Goal: Ask a question

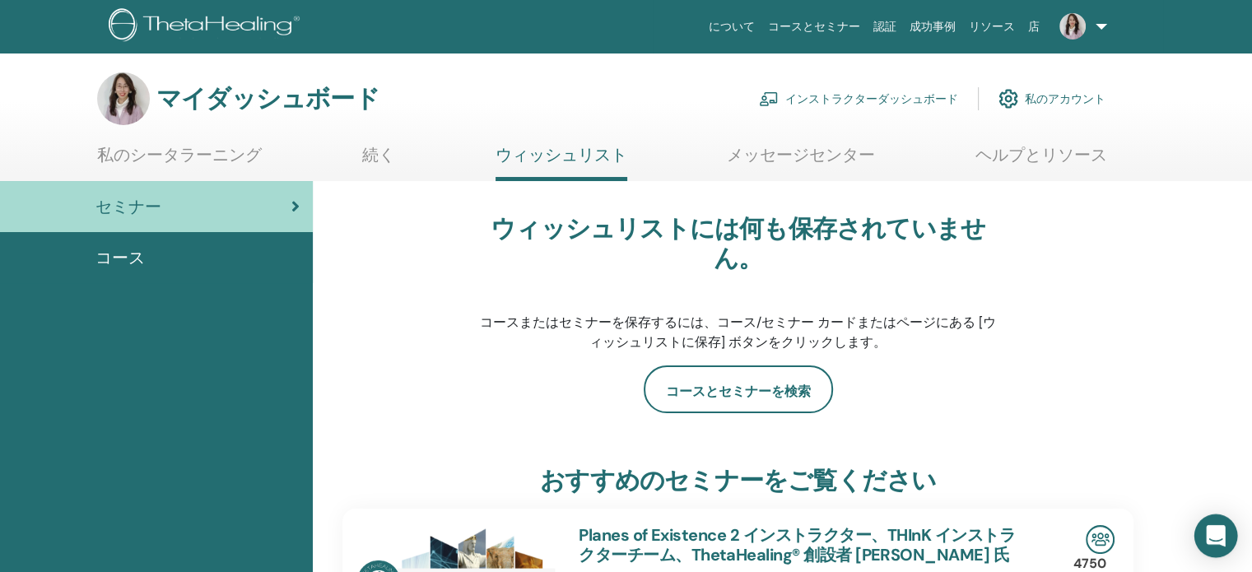
click at [1211, 536] on icon "インターコムメッセンジャーを開く" at bounding box center [1215, 535] width 19 height 21
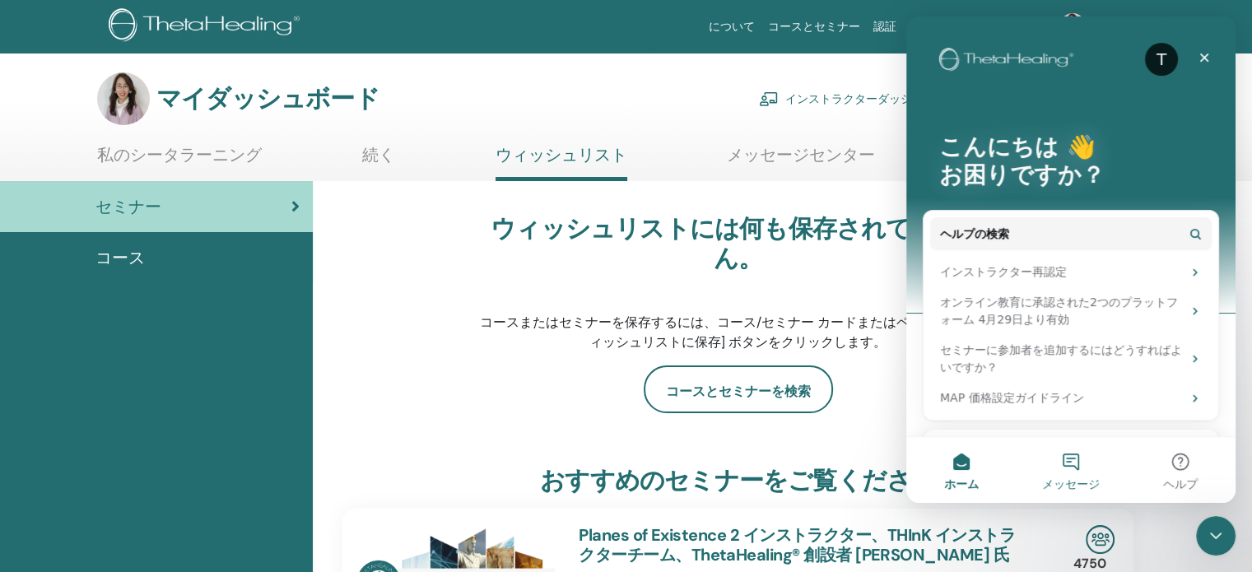
click at [1077, 477] on font "メッセージ" at bounding box center [1071, 483] width 58 height 13
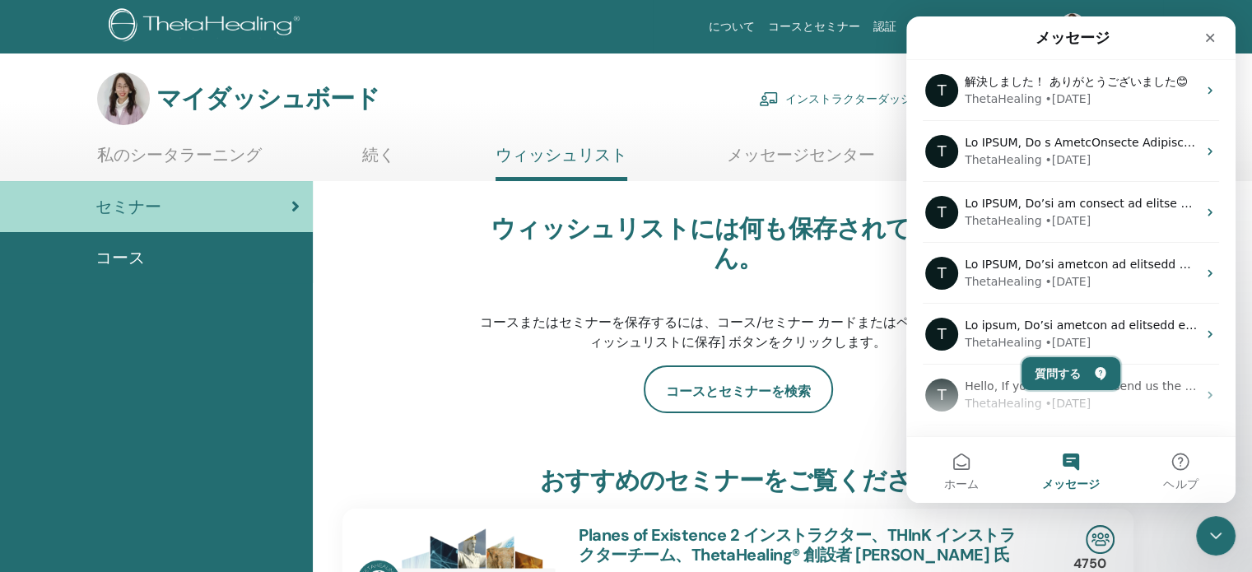
click at [1054, 376] on button "質問する" at bounding box center [1071, 373] width 99 height 33
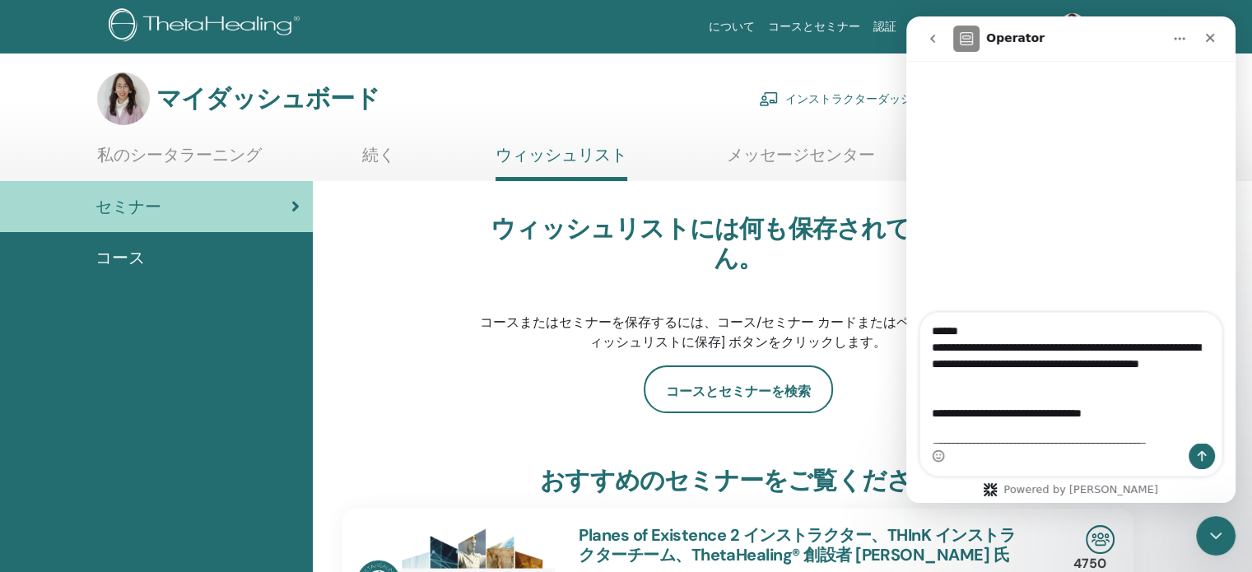
scroll to position [159, 0]
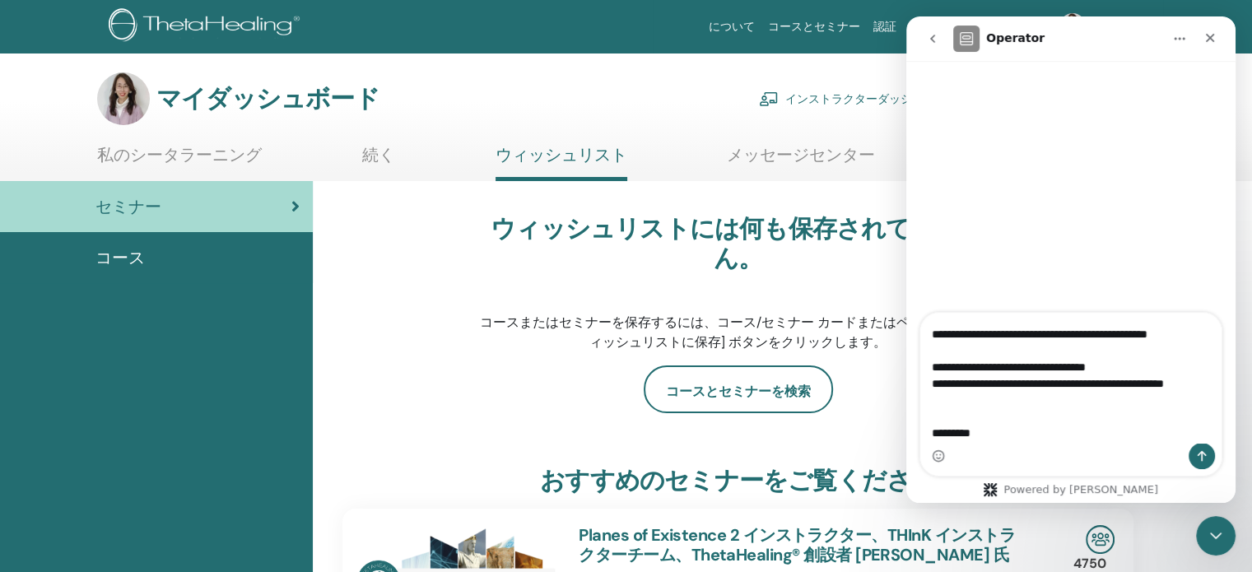
type textarea "**********"
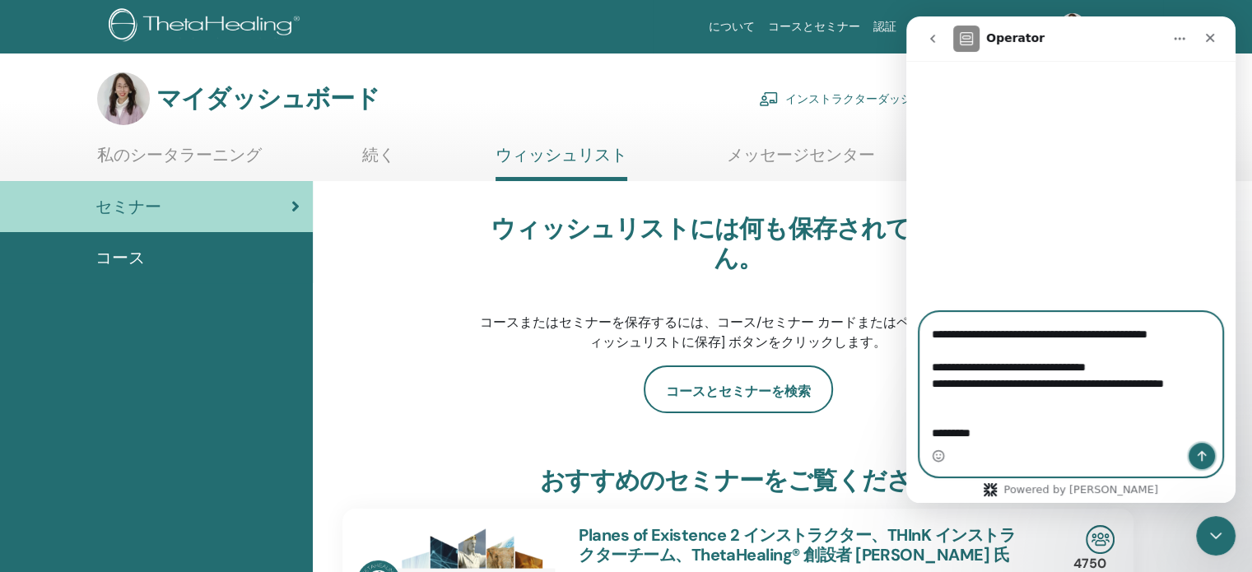
click at [1194, 457] on button "メッセージを送信…" at bounding box center [1202, 456] width 26 height 26
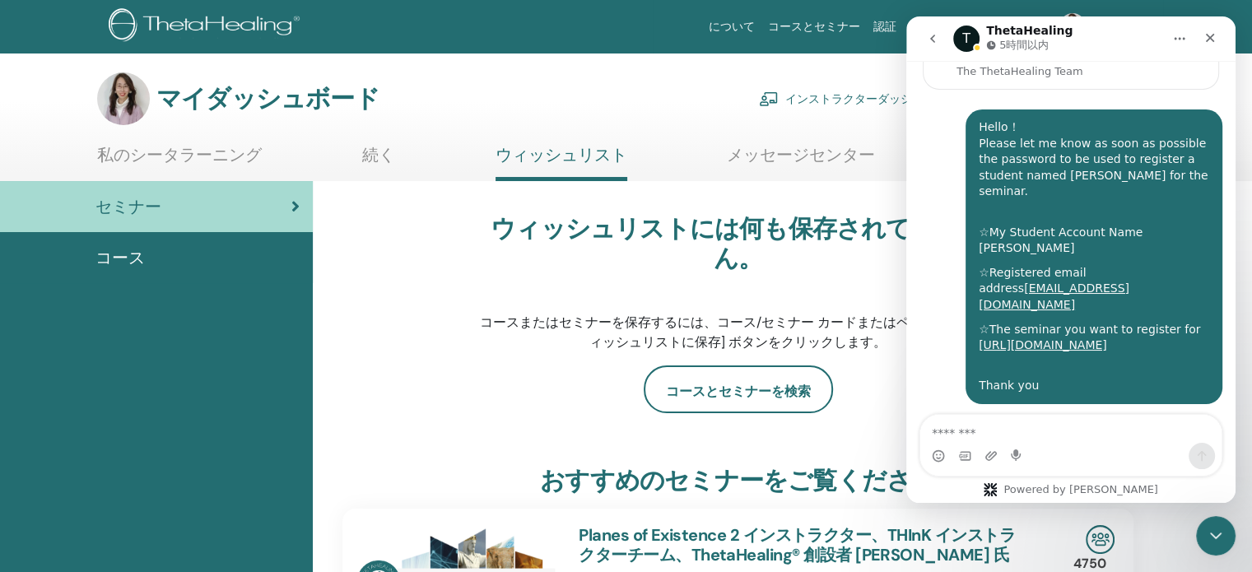
scroll to position [182, 0]
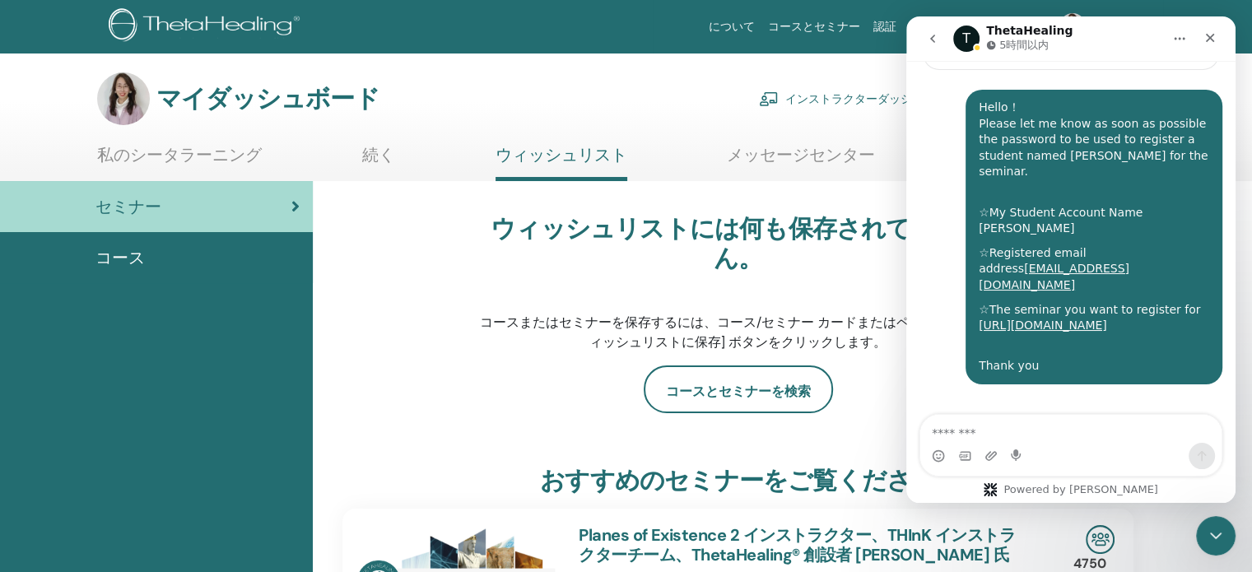
click at [945, 42] on button "go back" at bounding box center [932, 38] width 31 height 31
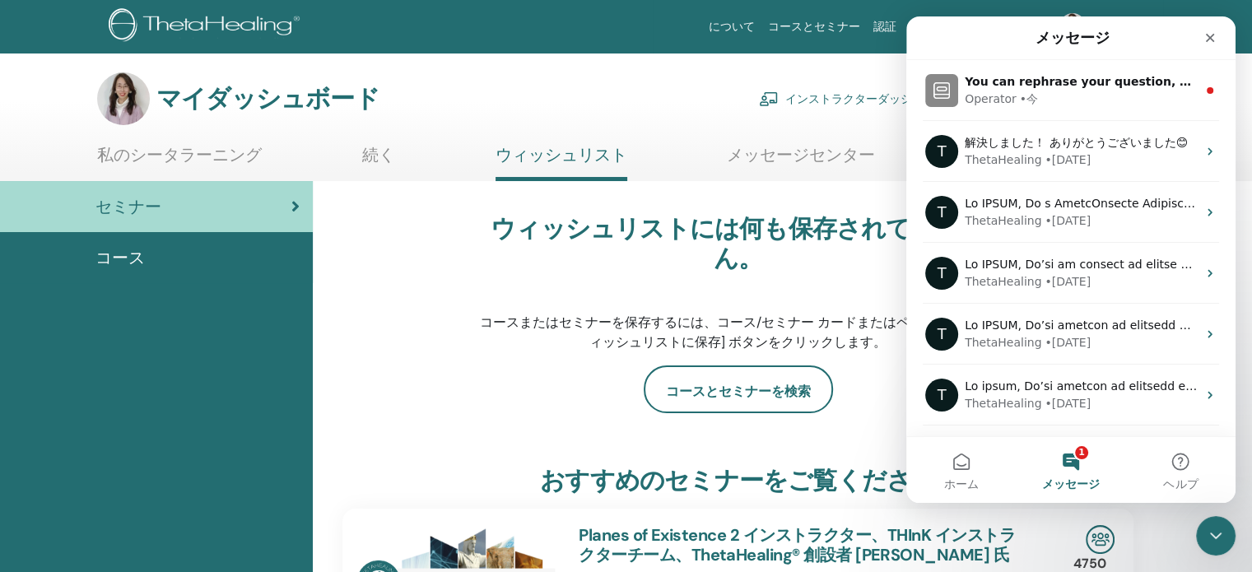
click at [1066, 456] on button "1 メッセージ" at bounding box center [1070, 470] width 109 height 66
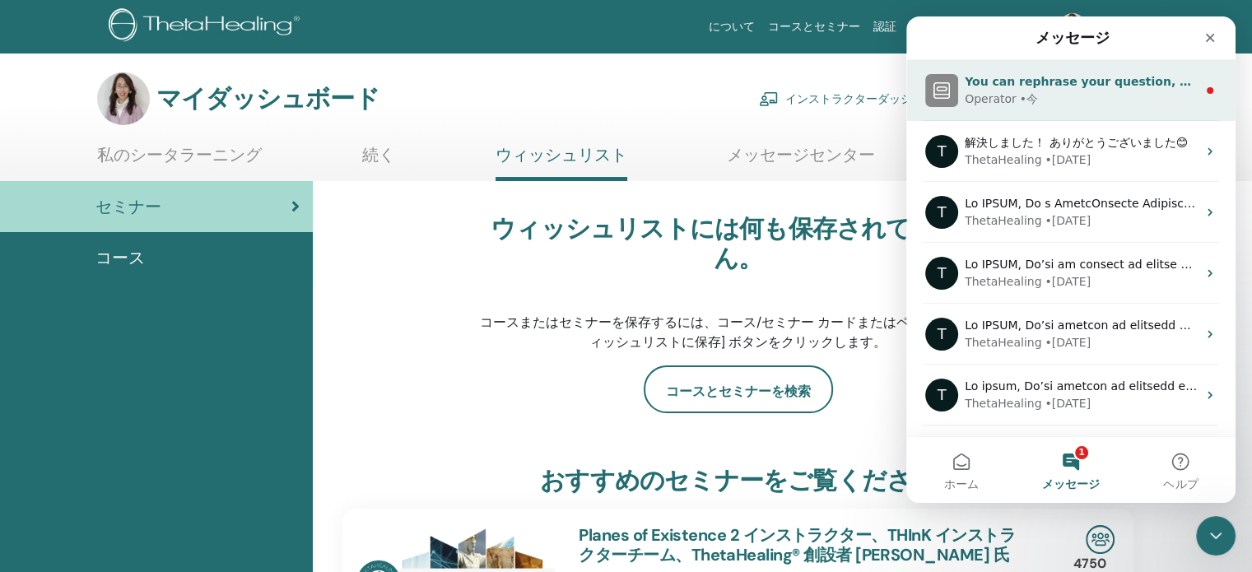
click at [1066, 86] on span "You can rephrase your question, or talk to our team" at bounding box center [1133, 81] width 337 height 13
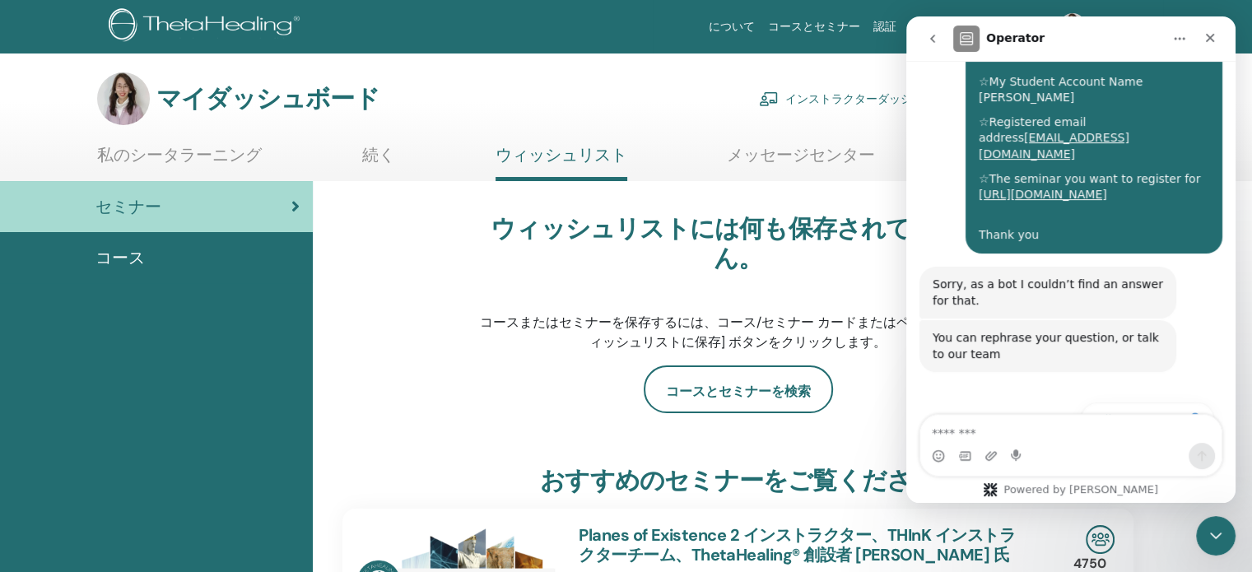
scroll to position [314, 0]
drag, startPoint x: 934, startPoint y: 248, endPoint x: 975, endPoint y: 272, distance: 48.0
click at [975, 276] on div "Sorry, as a bot I couldn’t find an answer for that." at bounding box center [1048, 292] width 230 height 32
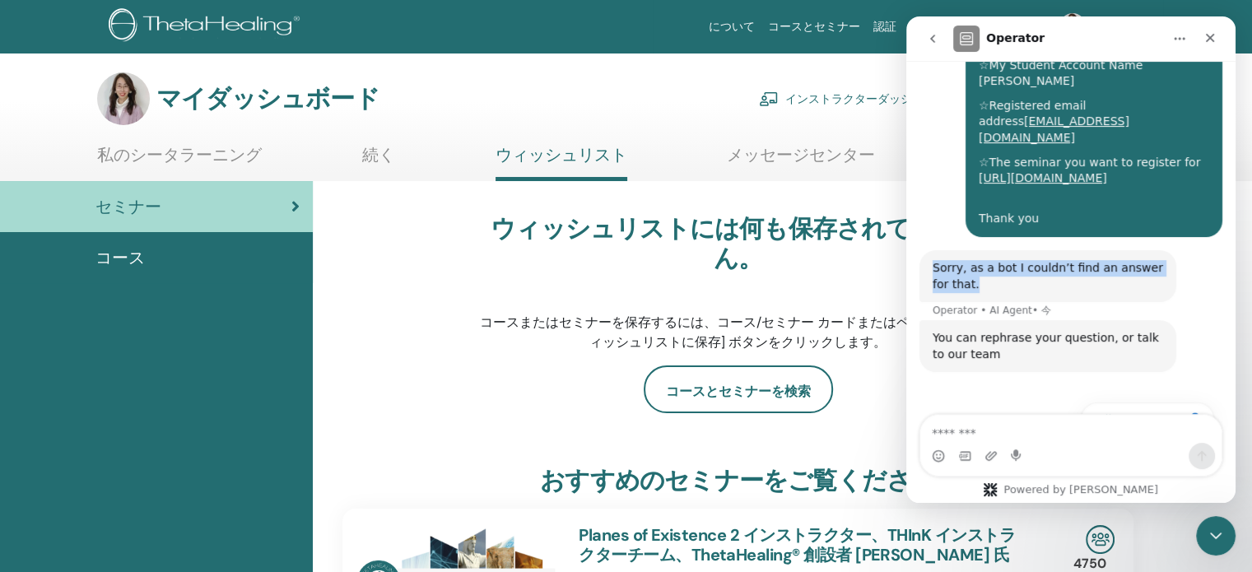
scroll to position [330, 0]
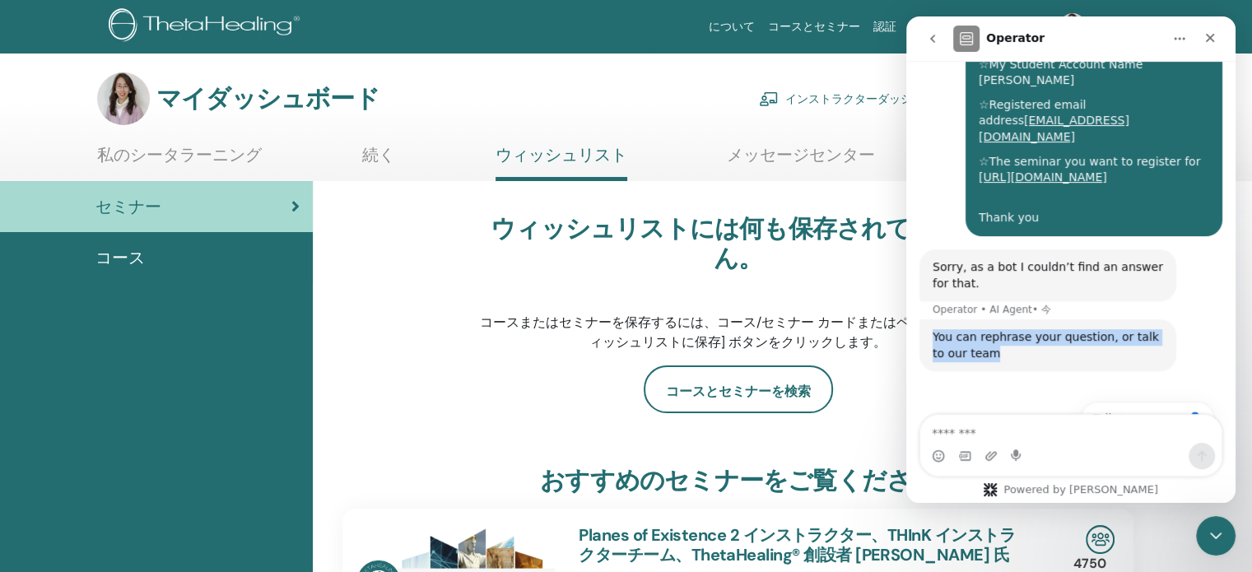
drag, startPoint x: 936, startPoint y: 299, endPoint x: 992, endPoint y: 325, distance: 61.9
click at [992, 329] on div "You can rephrase your question, or talk to our team" at bounding box center [1048, 345] width 230 height 32
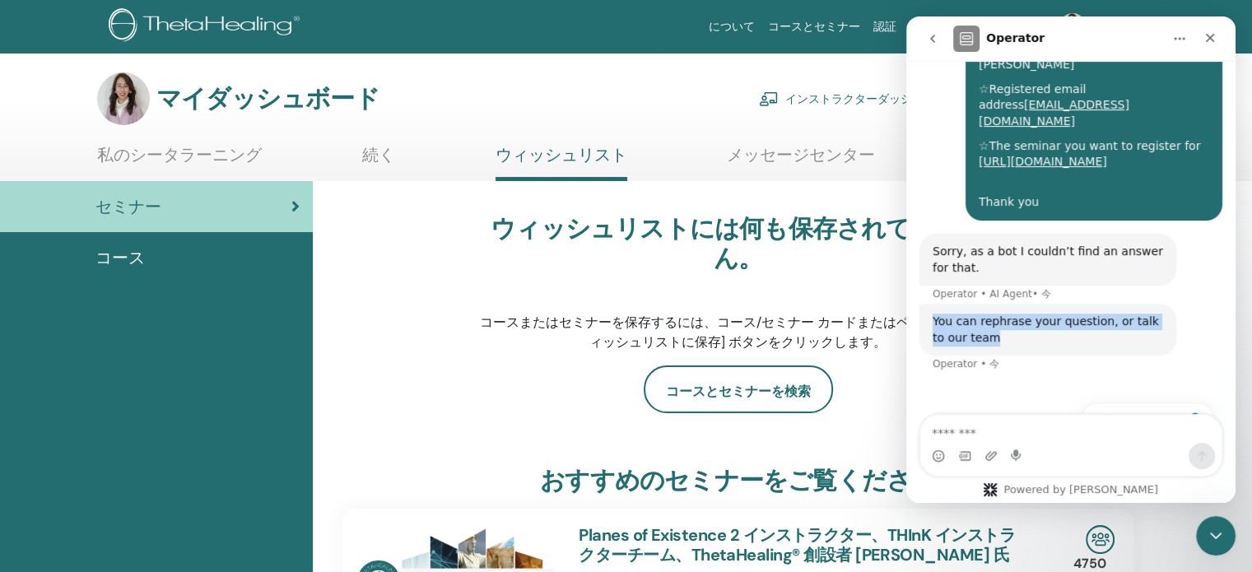
scroll to position [347, 0]
click at [998, 342] on div "You can rephrase your question, or talk to our team Operator • 今" at bounding box center [1070, 347] width 303 height 88
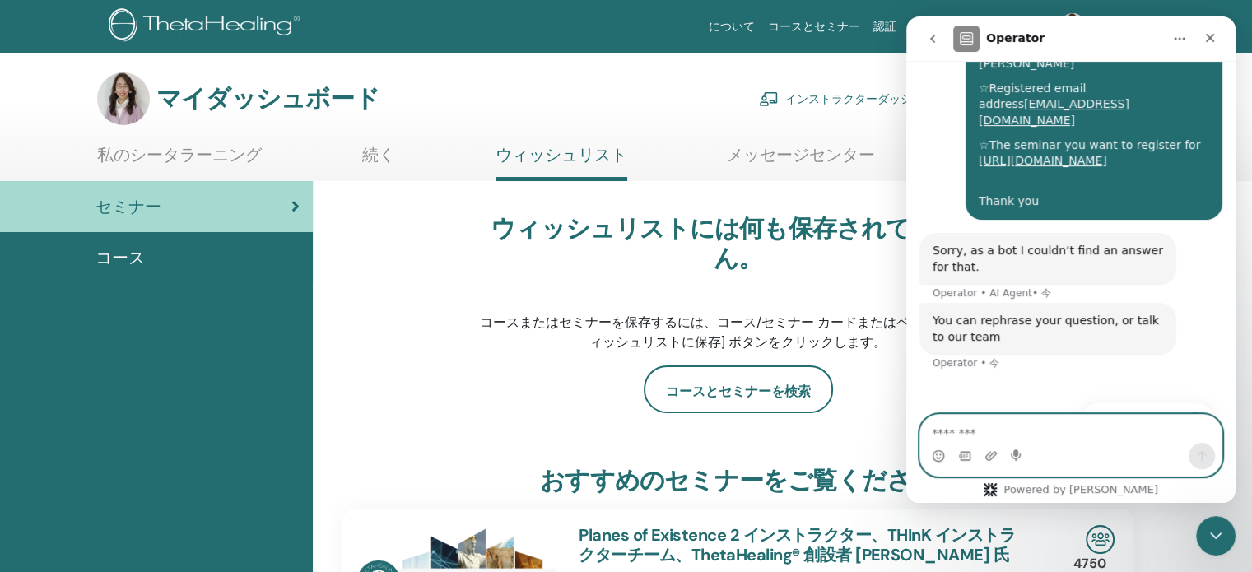
click at [950, 433] on textarea "メッセージ..." at bounding box center [1070, 429] width 301 height 28
paste textarea "**********"
type textarea "**********"
click at [1199, 453] on icon "メッセージを送信…" at bounding box center [1202, 456] width 9 height 11
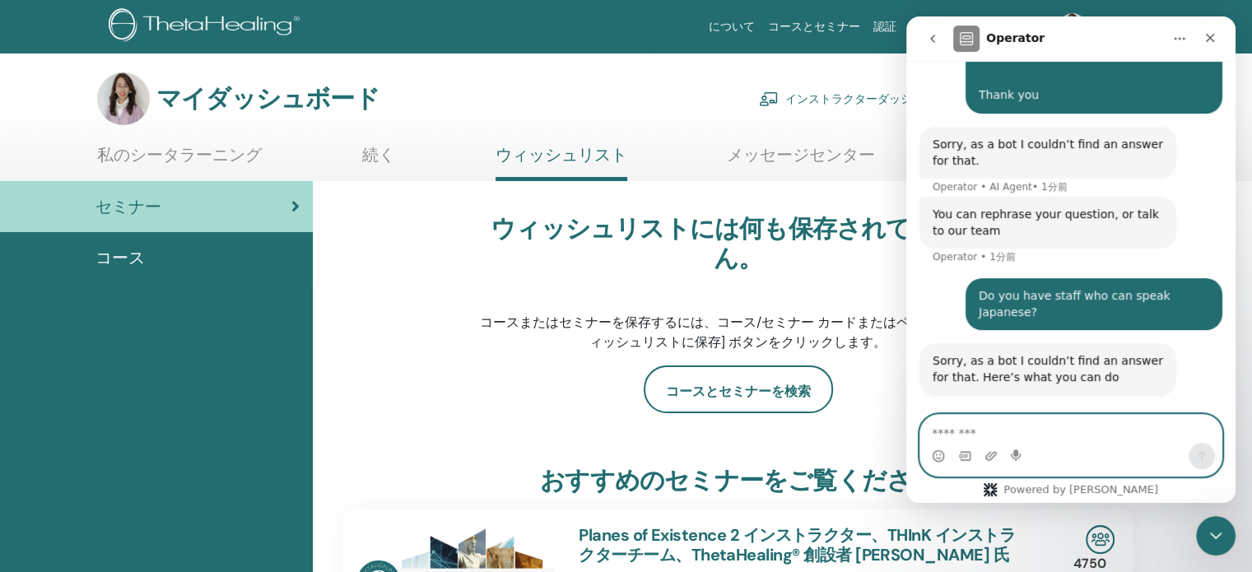
scroll to position [461, 0]
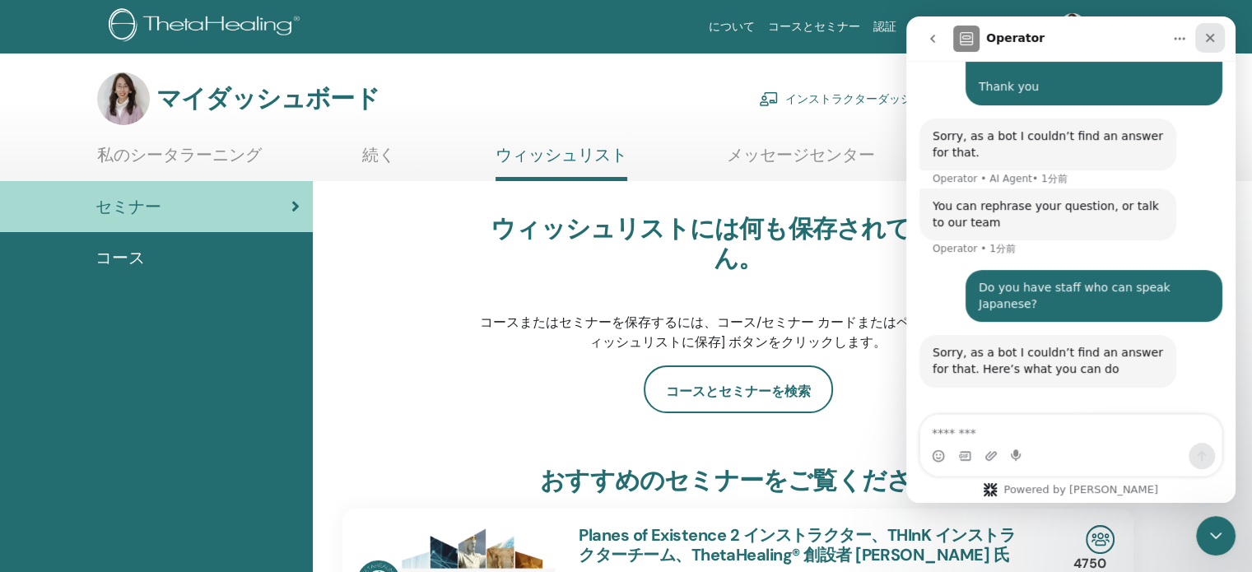
click at [1210, 31] on icon "クローズ" at bounding box center [1209, 37] width 13 height 13
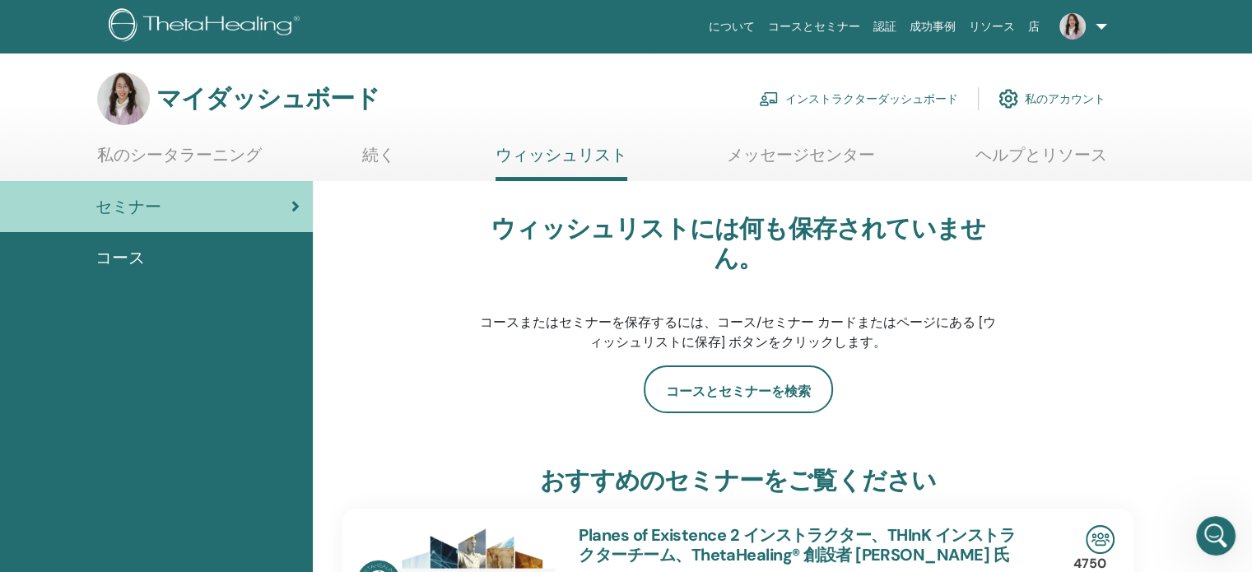
scroll to position [365, 0]
click at [915, 97] on font "インストラクターダッシュボード" at bounding box center [871, 99] width 173 height 15
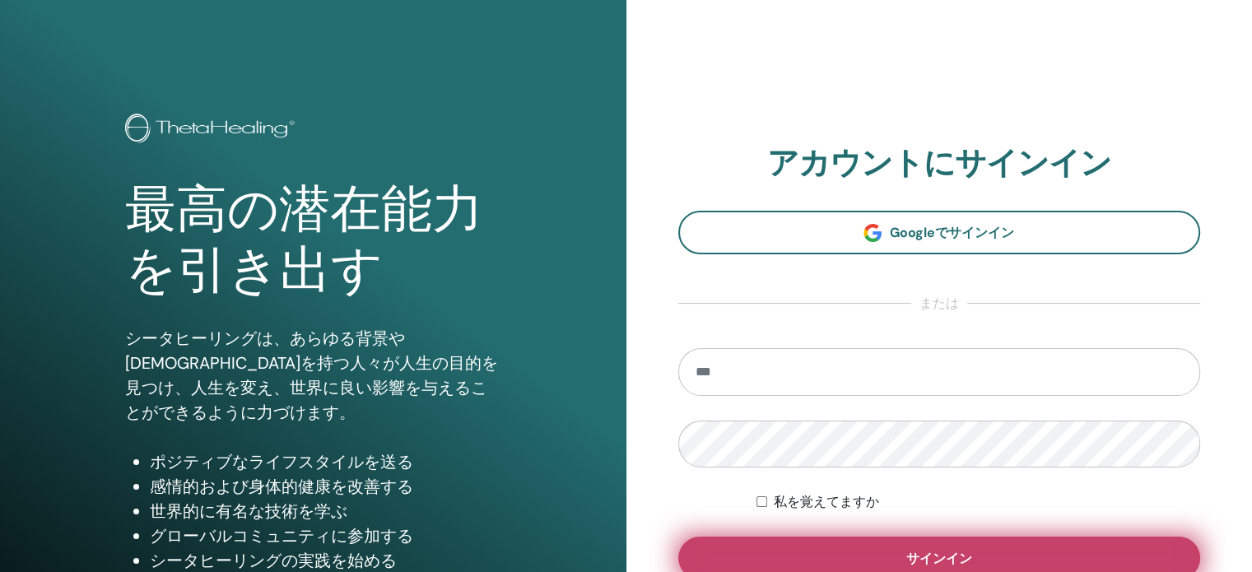
type input "**********"
click at [927, 559] on font "サインイン" at bounding box center [939, 558] width 66 height 17
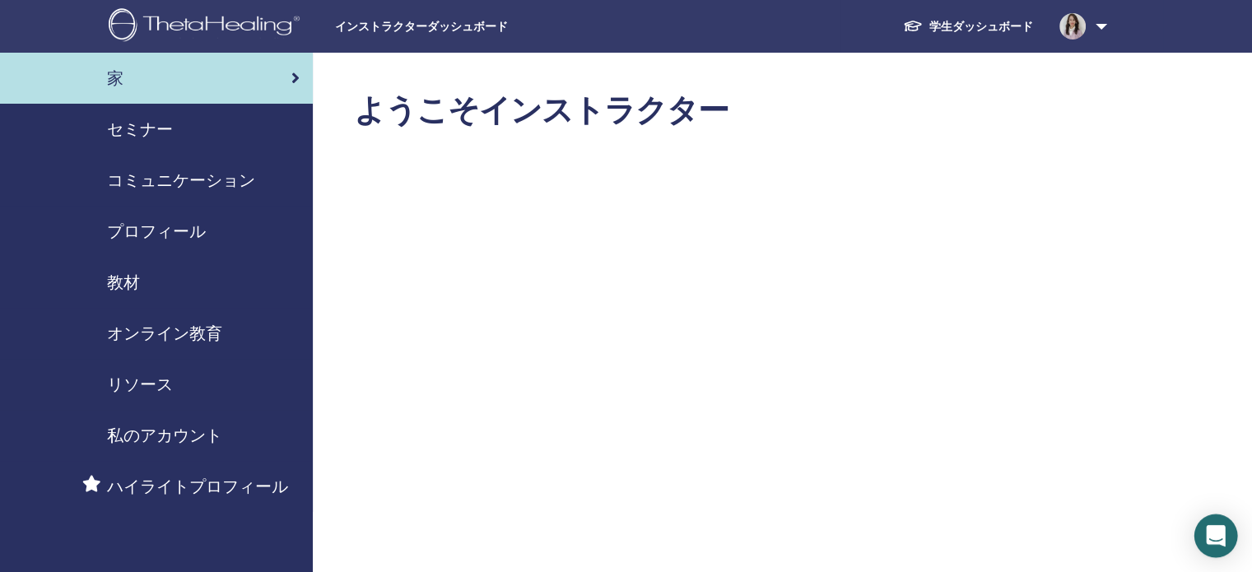
click at [1215, 533] on icon "Open Intercom Messenger" at bounding box center [1215, 535] width 19 height 21
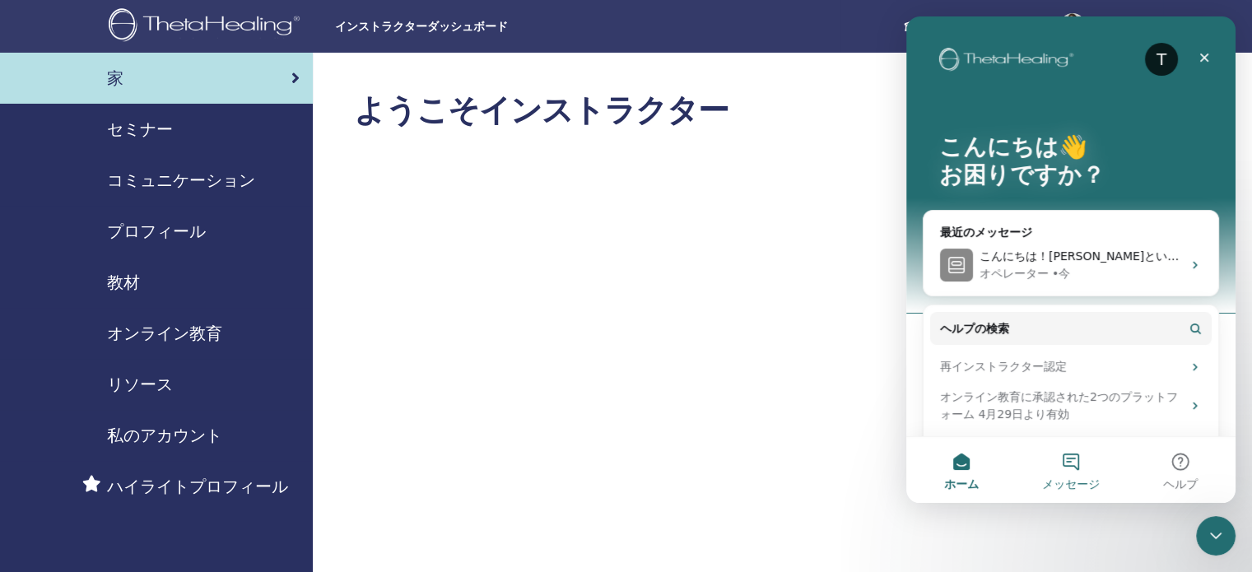
click at [1076, 465] on button "メッセージ" at bounding box center [1070, 470] width 109 height 66
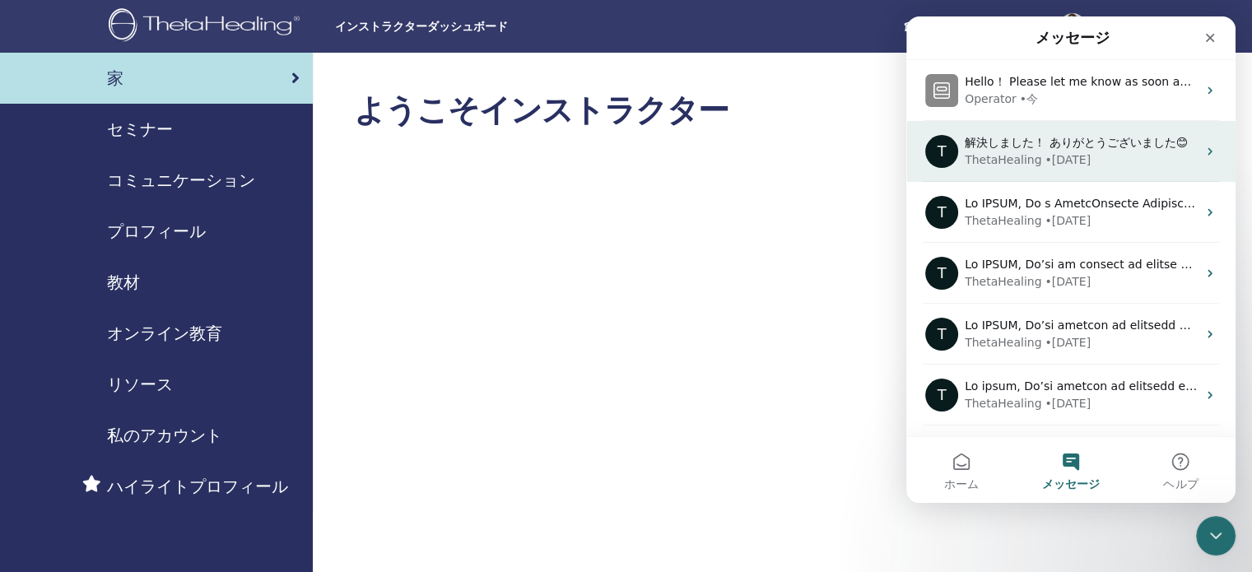
click at [1045, 154] on div "• 7週間前" at bounding box center [1068, 159] width 46 height 17
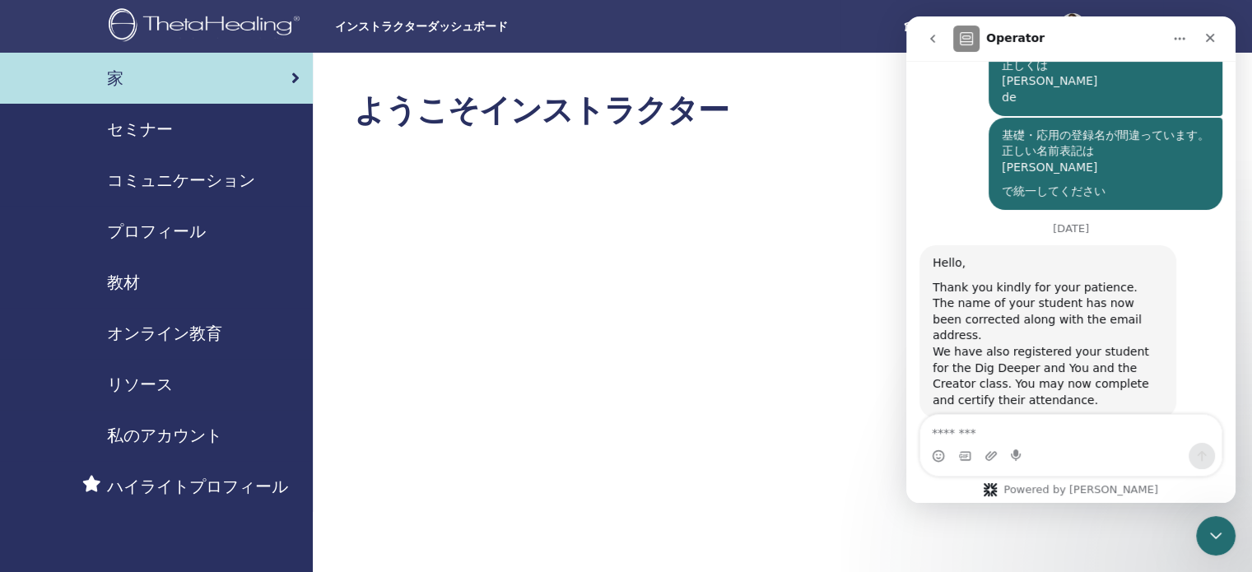
scroll to position [11089, 0]
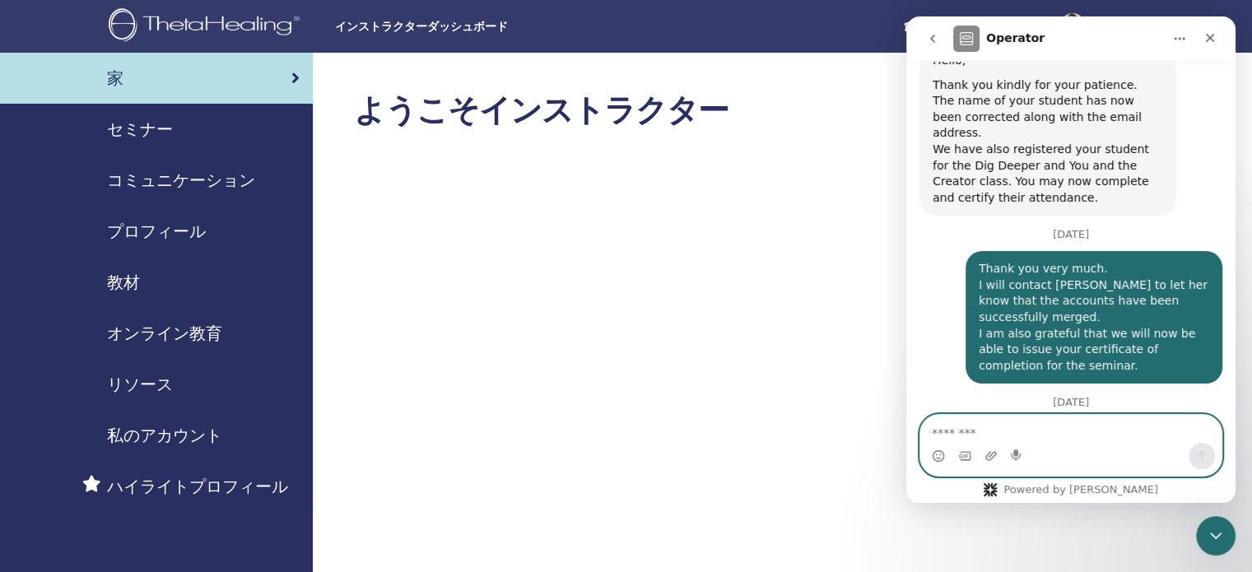
paste textarea "**********"
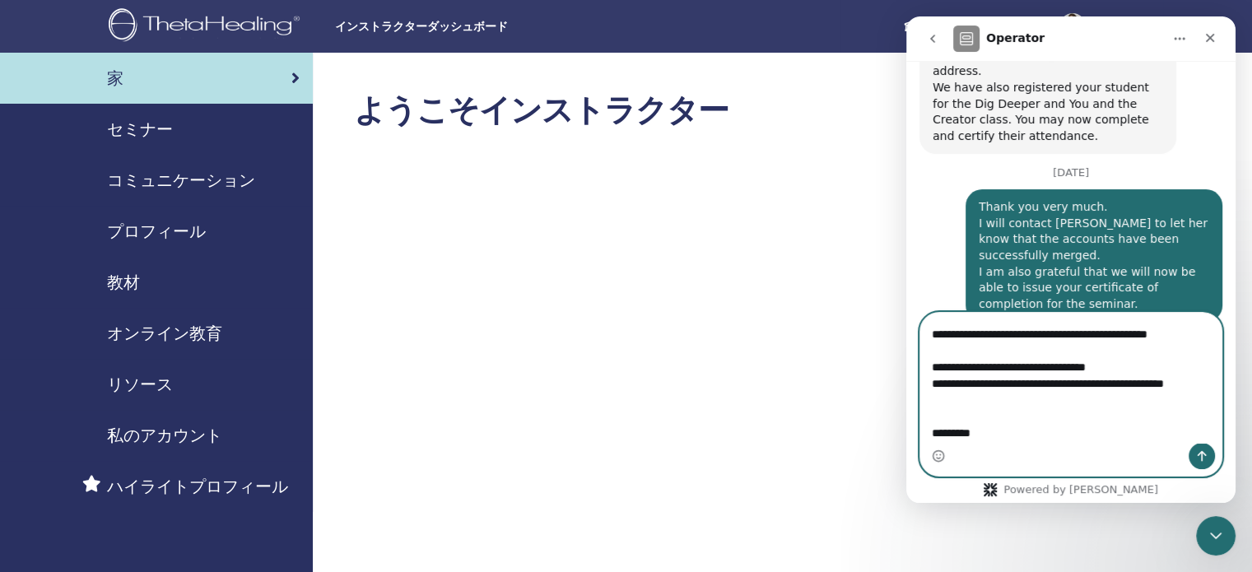
scroll to position [11191, 0]
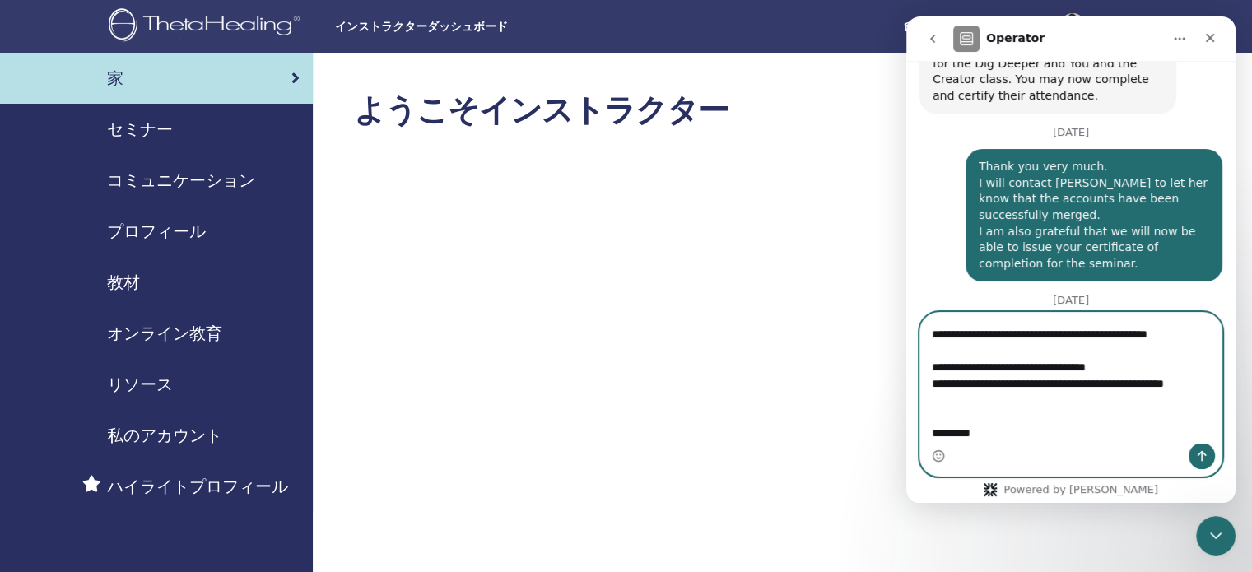
type textarea "**********"
click at [1206, 451] on icon "メッセージを送信…" at bounding box center [1201, 455] width 13 height 13
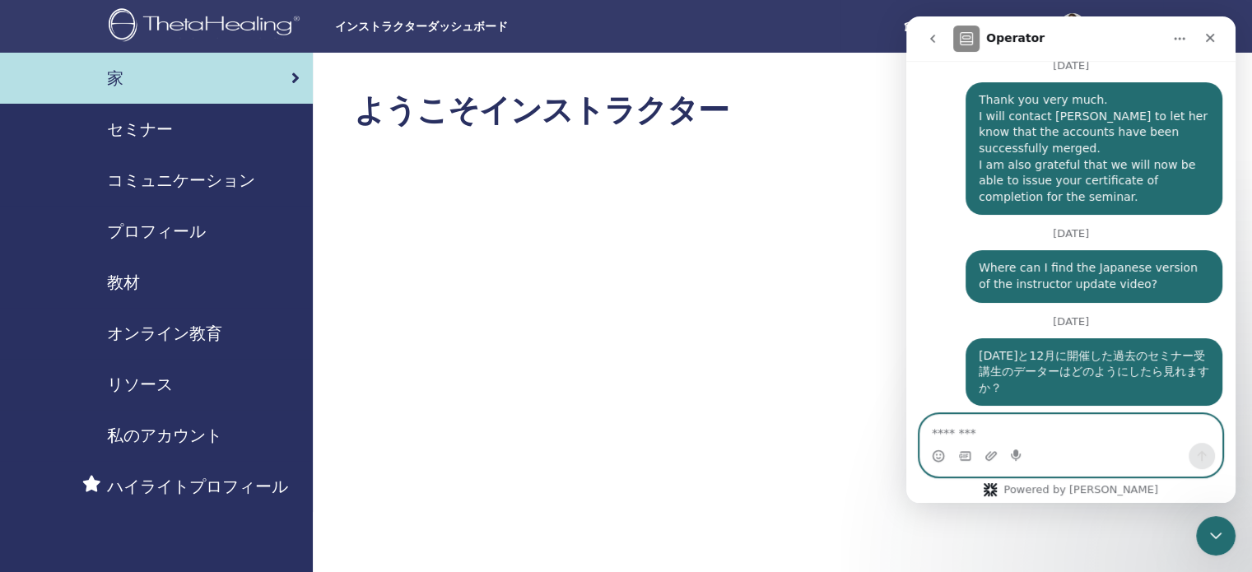
scroll to position [11386, 0]
